Goal: Information Seeking & Learning: Find specific fact

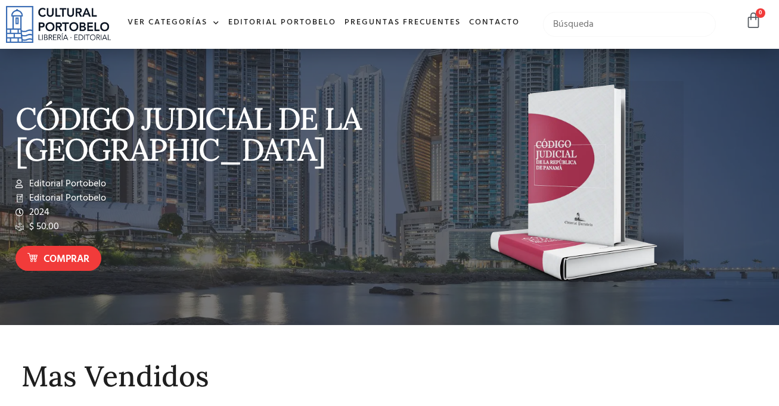
click at [601, 17] on input "text" at bounding box center [629, 24] width 173 height 25
type input "ariel corbetti"
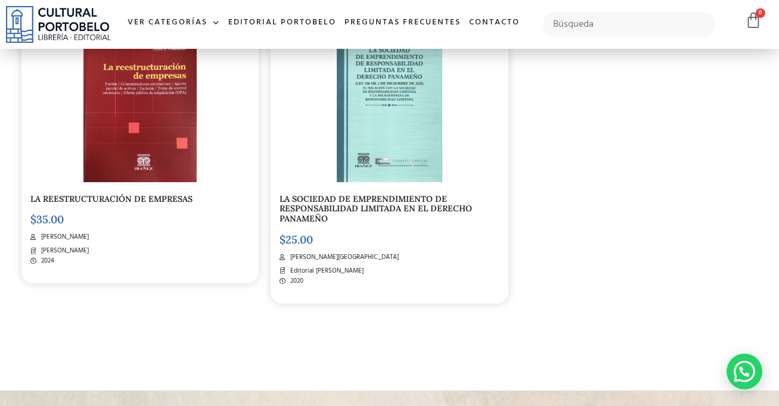
scroll to position [337, 0]
